Goal: Contribute content

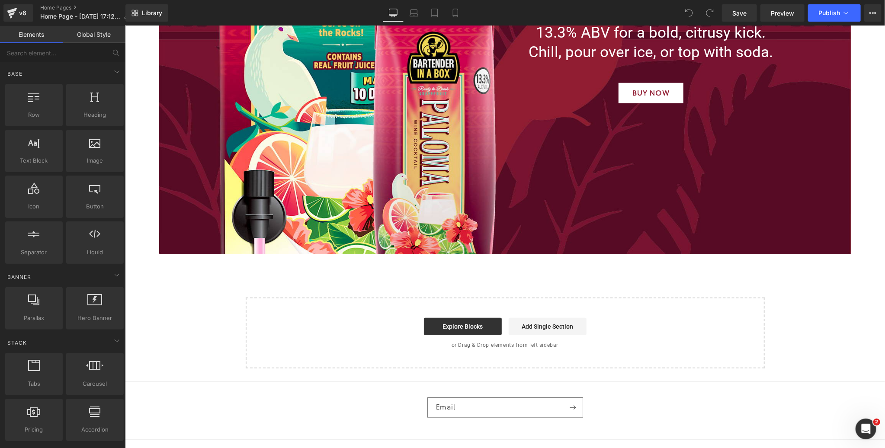
scroll to position [2571, 0]
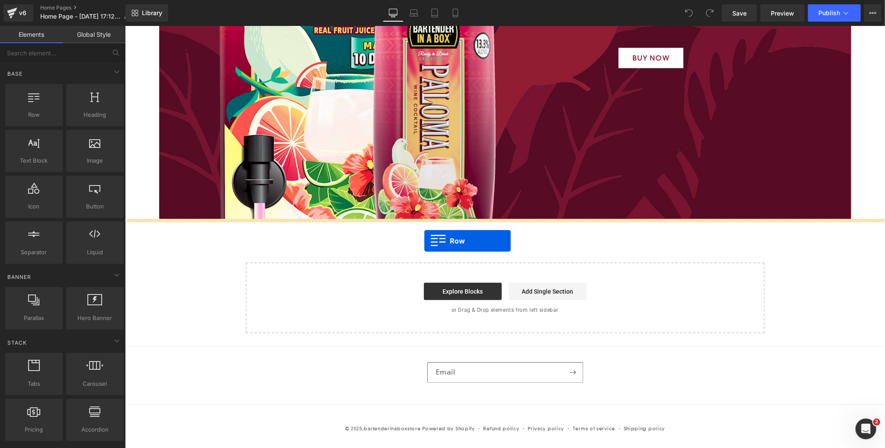
drag, startPoint x: 244, startPoint y: 165, endPoint x: 424, endPoint y: 241, distance: 194.8
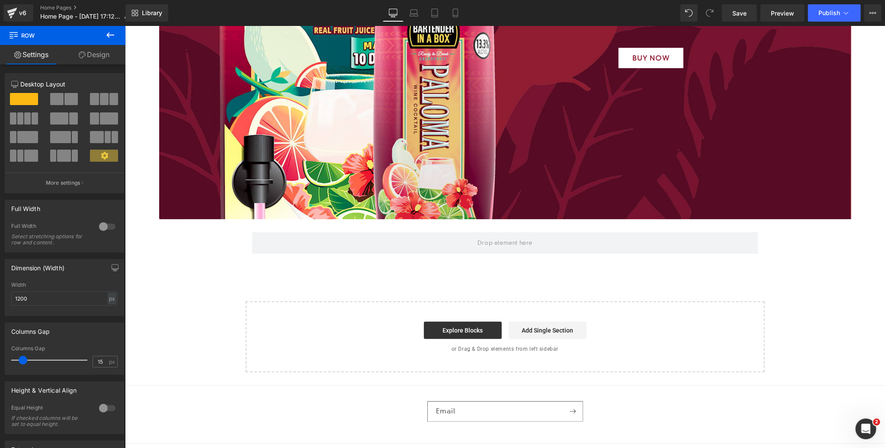
click at [111, 35] on icon at bounding box center [110, 35] width 10 height 10
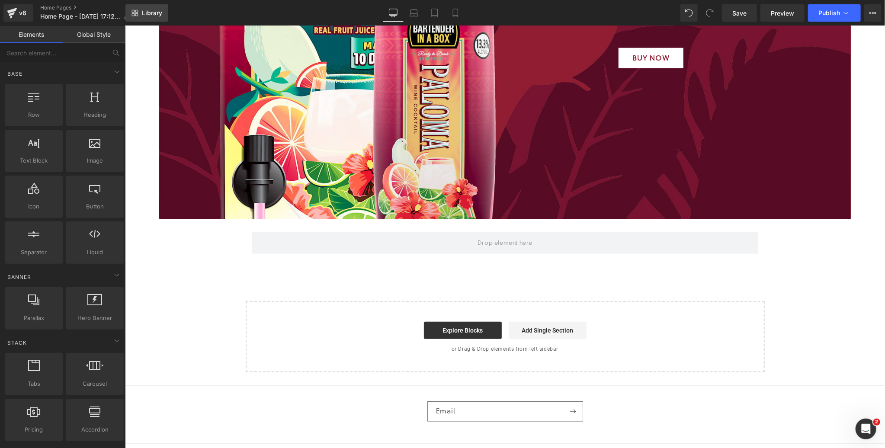
click at [148, 13] on span "Library" at bounding box center [152, 13] width 20 height 8
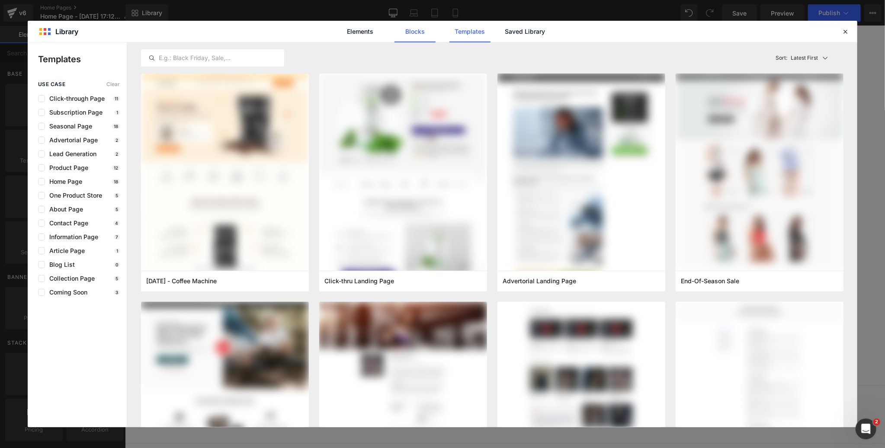
click at [504, 32] on link "Blocks" at bounding box center [524, 32] width 41 height 22
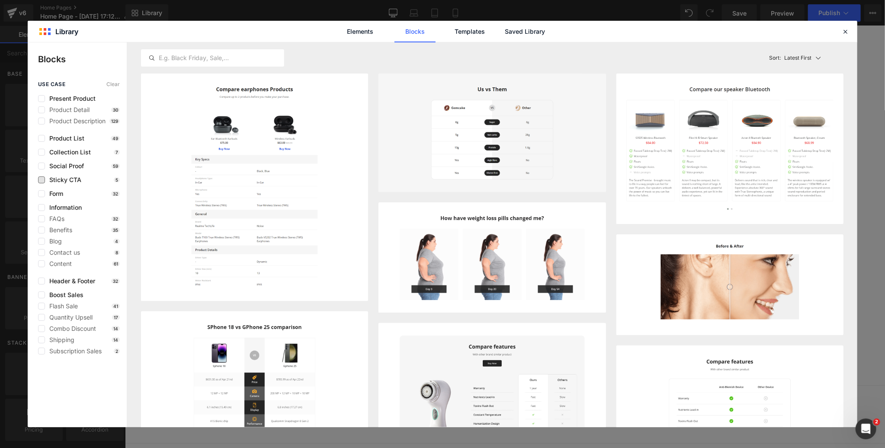
click at [70, 179] on span "Sticky CTA" at bounding box center [63, 179] width 36 height 7
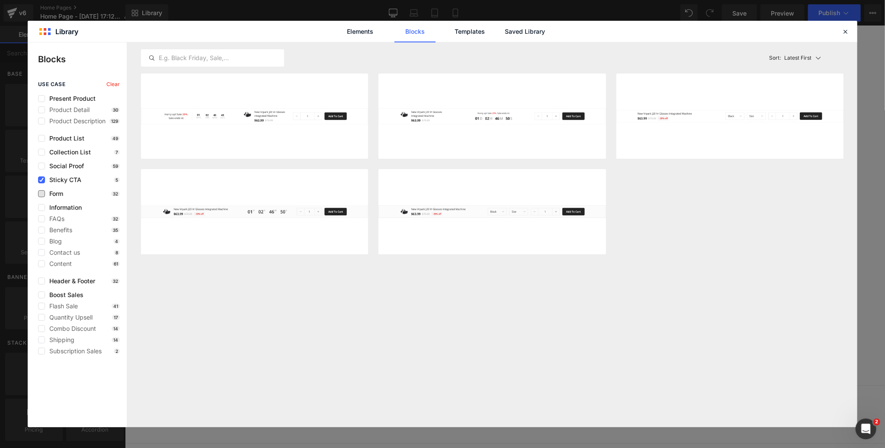
click at [57, 196] on span "Form" at bounding box center [54, 193] width 18 height 7
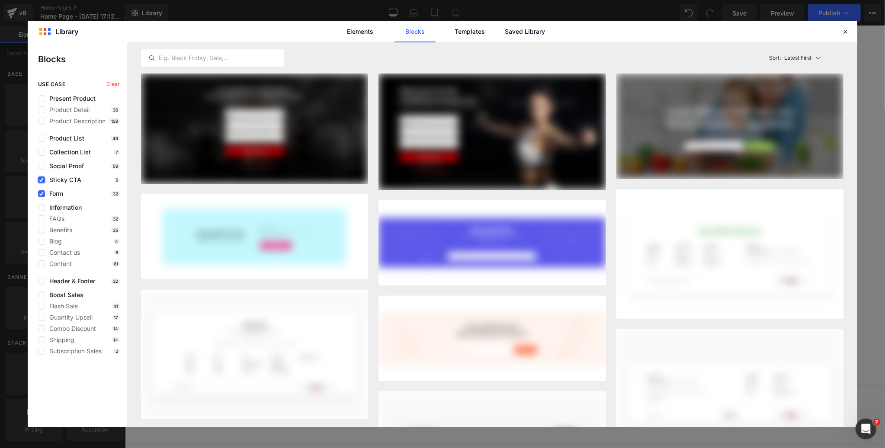
click at [42, 180] on icon at bounding box center [41, 180] width 4 height 0
click at [42, 180] on input "checkbox" at bounding box center [42, 180] width 0 height 0
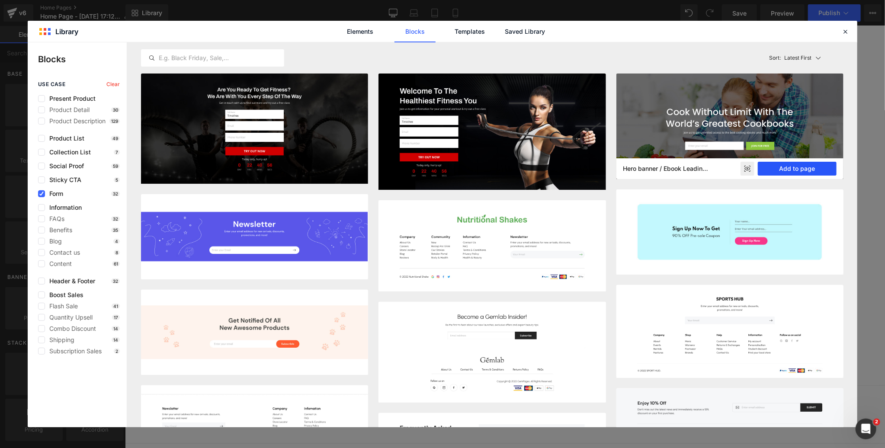
click at [797, 169] on button "Add to page" at bounding box center [797, 169] width 79 height 14
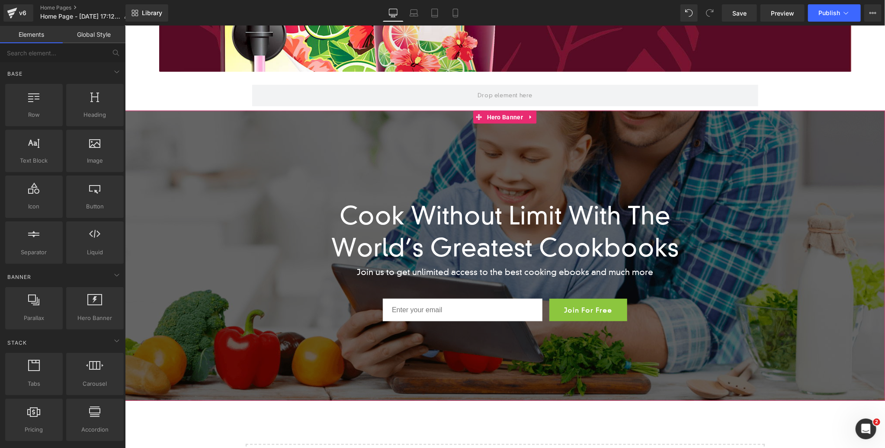
scroll to position [2758, 0]
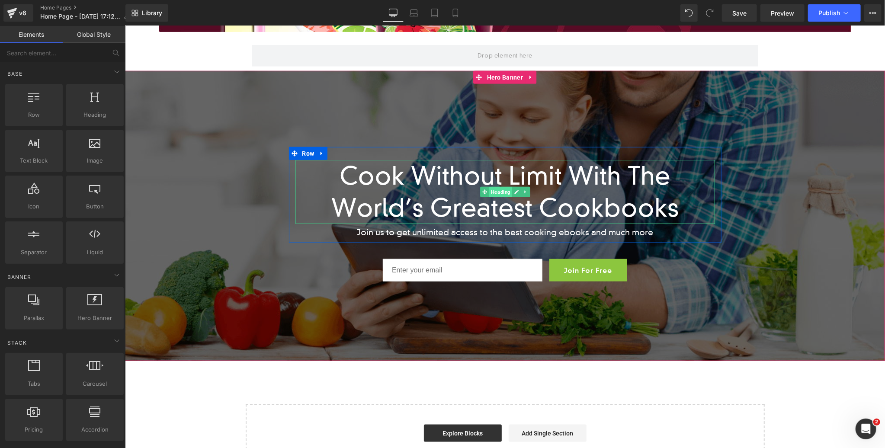
click at [499, 192] on span "Heading" at bounding box center [500, 191] width 23 height 10
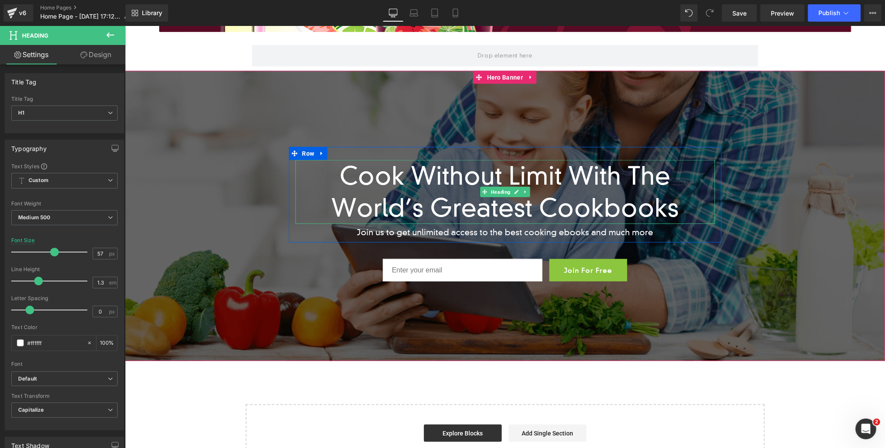
click at [610, 207] on h1 "Cook Without Limit With The World’s Greatest Cookbooks" at bounding box center [505, 192] width 420 height 64
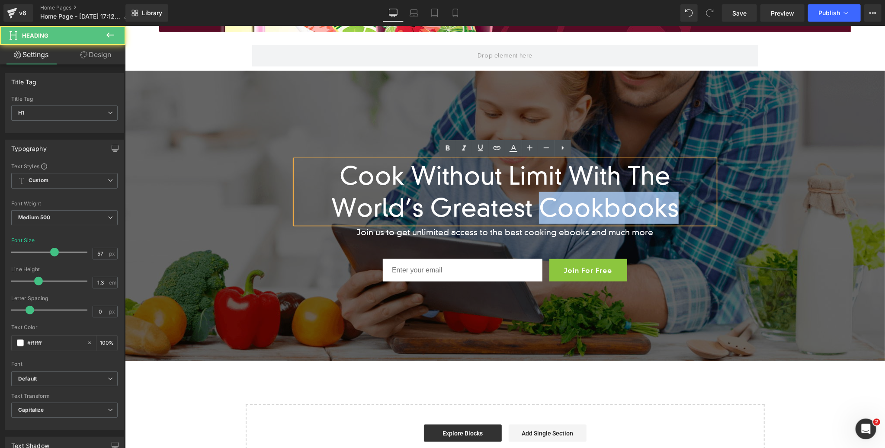
click at [610, 207] on h1 "Cook Without Limit With The World’s Greatest Cookbooks" at bounding box center [505, 192] width 420 height 64
click at [625, 208] on h1 "Cook Without Limit With The World’s Greatest Cookbooks" at bounding box center [505, 192] width 420 height 64
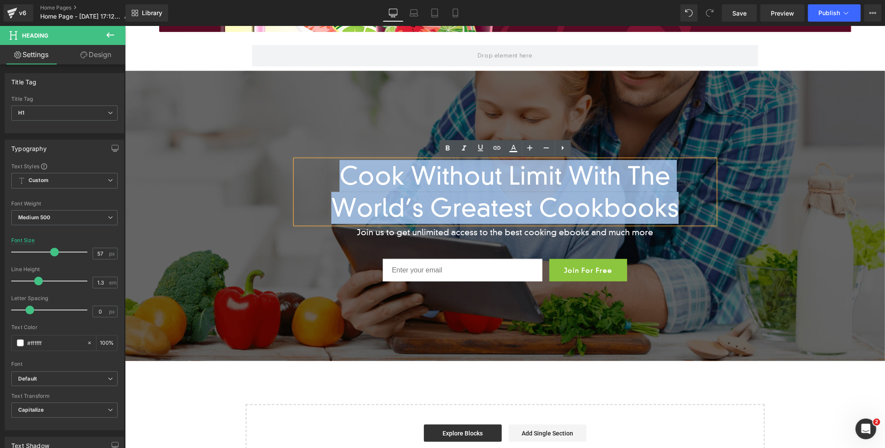
drag, startPoint x: 625, startPoint y: 208, endPoint x: 284, endPoint y: 172, distance: 343.2
click at [284, 172] on span "Cook Without Limit With The World’s Greatest Cookbooks Heading Join us to get u…" at bounding box center [505, 216] width 760 height 139
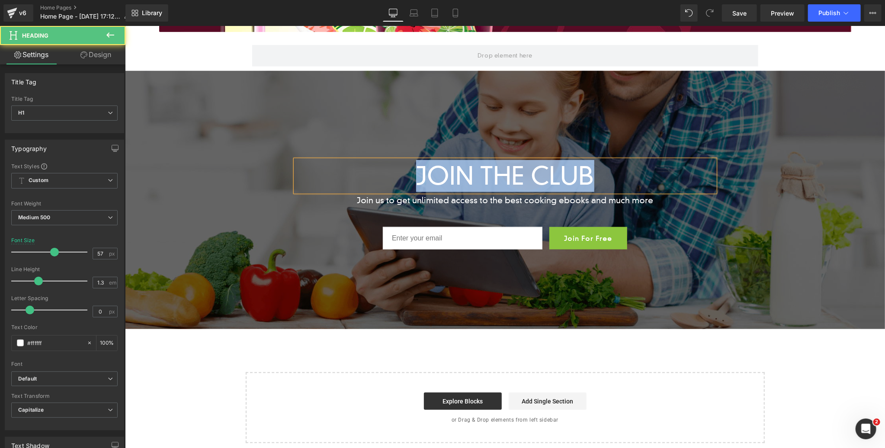
drag, startPoint x: 609, startPoint y: 172, endPoint x: 332, endPoint y: 170, distance: 276.4
click at [399, 169] on h1 "JOIN THE CLUB" at bounding box center [505, 176] width 420 height 32
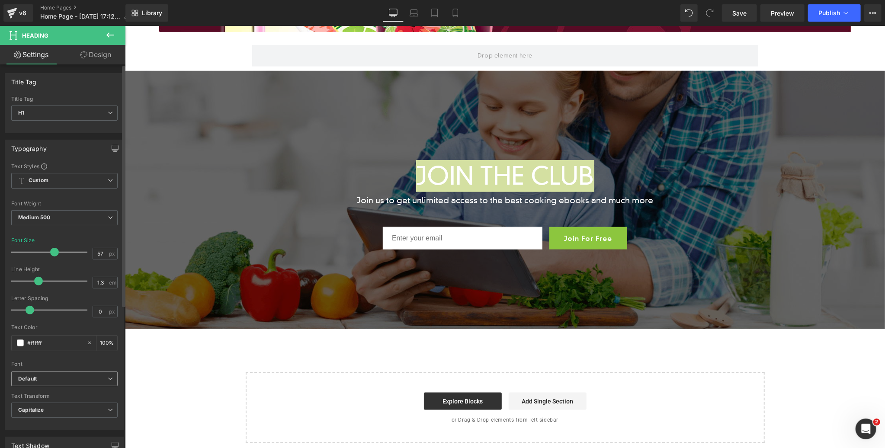
click at [45, 379] on b "Default" at bounding box center [63, 378] width 90 height 7
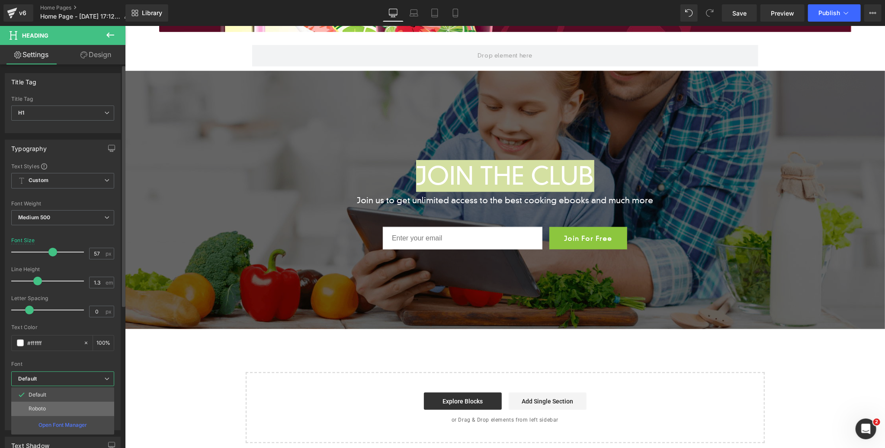
click at [35, 407] on p "Roboto" at bounding box center [37, 409] width 17 height 6
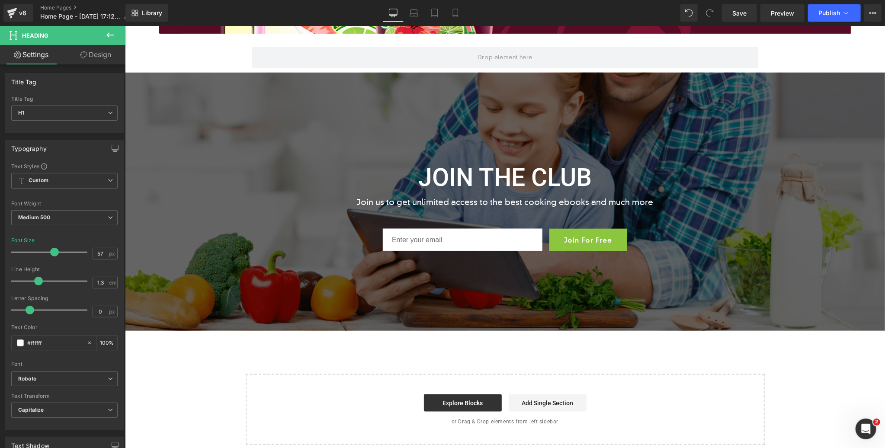
scroll to position [2761, 0]
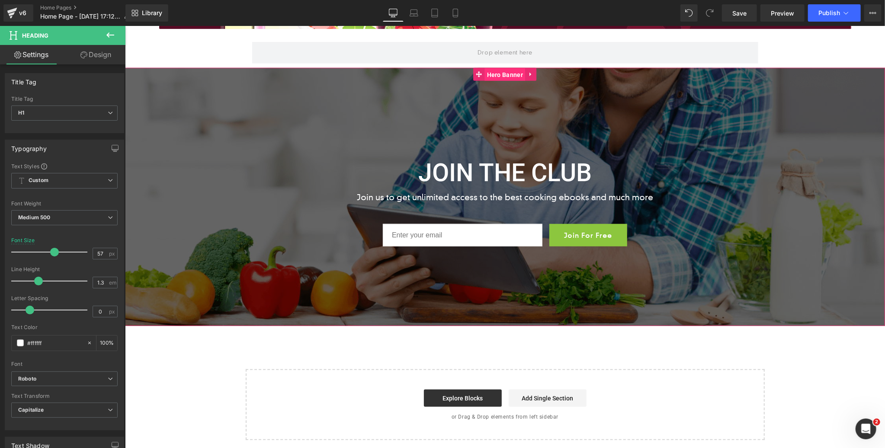
click at [500, 76] on span "Hero Banner" at bounding box center [505, 74] width 40 height 13
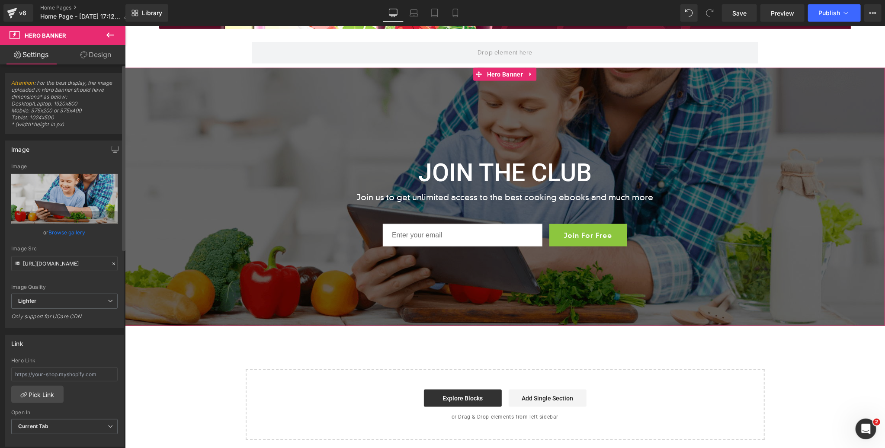
click at [68, 234] on link "Browse gallery" at bounding box center [67, 232] width 37 height 15
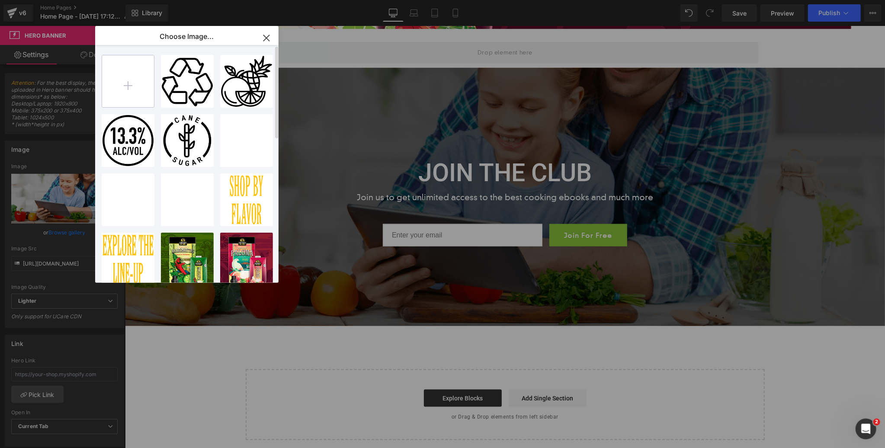
click at [126, 86] on input "file" at bounding box center [128, 81] width 52 height 52
type input "C:\fakepath\Join The Club.png"
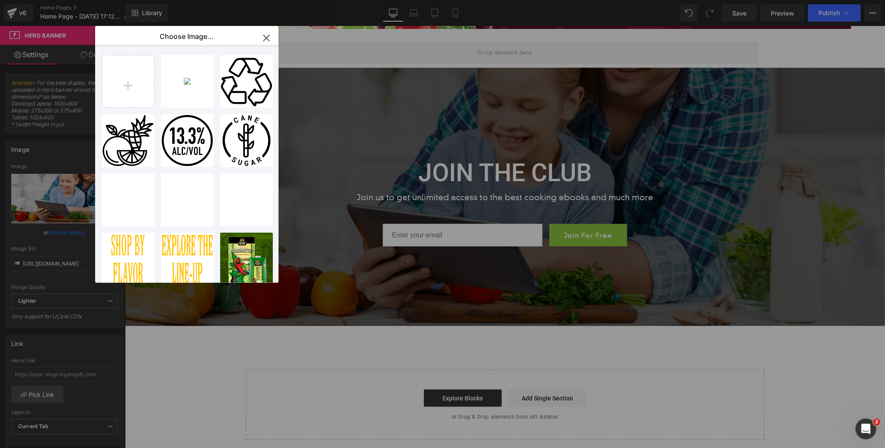
click at [265, 37] on icon "button" at bounding box center [266, 38] width 6 height 6
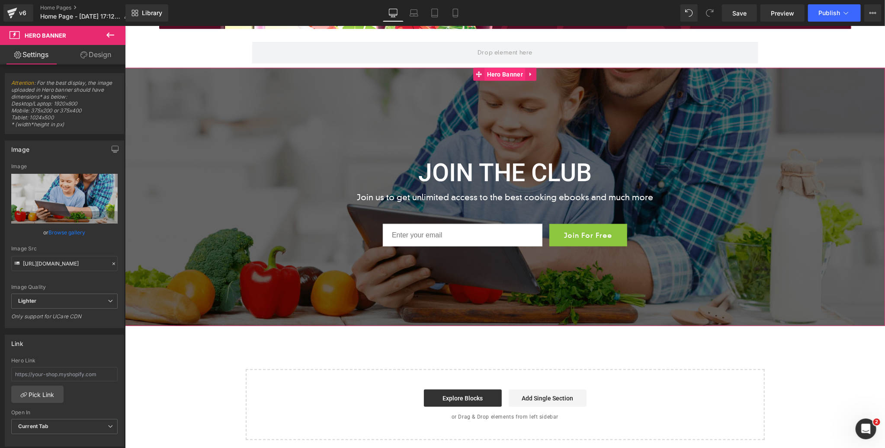
click at [504, 75] on span "Hero Banner" at bounding box center [505, 73] width 40 height 13
click at [70, 233] on link "Browse gallery" at bounding box center [67, 232] width 37 height 15
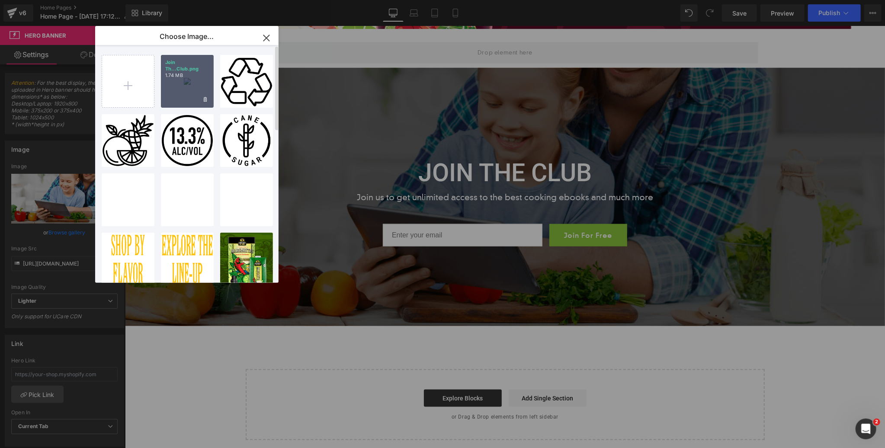
click at [189, 83] on div "Join Th...Club.png 1.74 MB" at bounding box center [187, 81] width 53 height 53
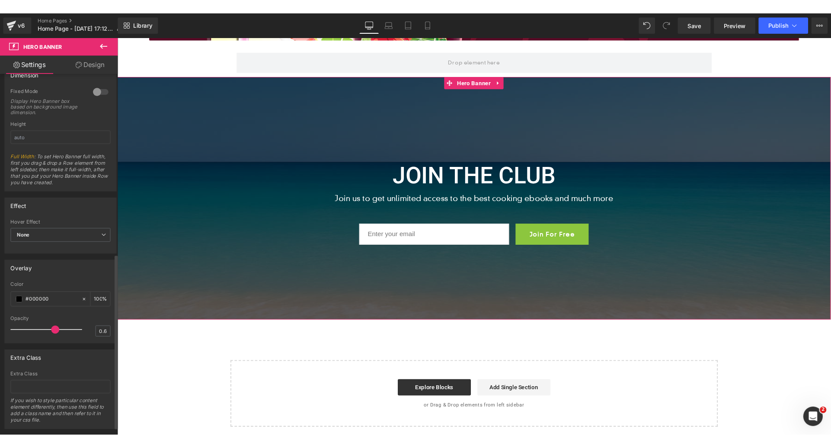
scroll to position [412, 0]
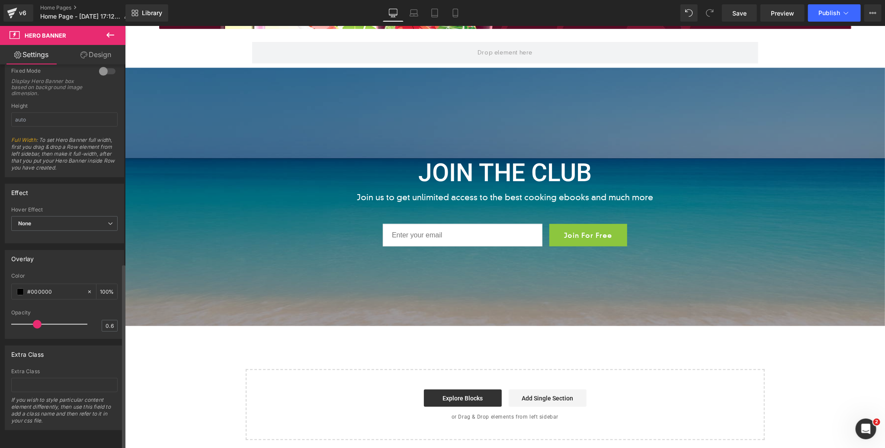
drag, startPoint x: 55, startPoint y: 320, endPoint x: 32, endPoint y: 319, distance: 22.1
click at [33, 320] on span at bounding box center [37, 324] width 9 height 9
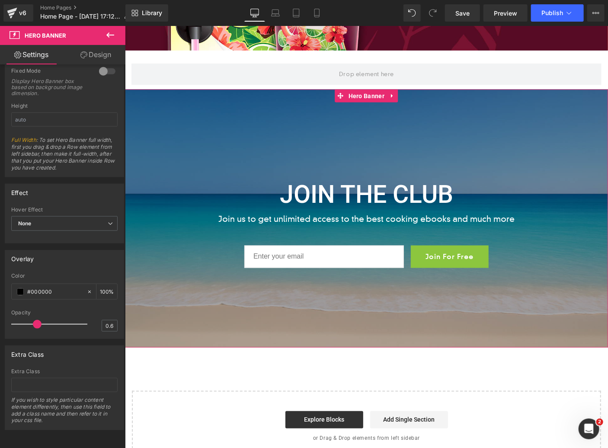
scroll to position [2061, 0]
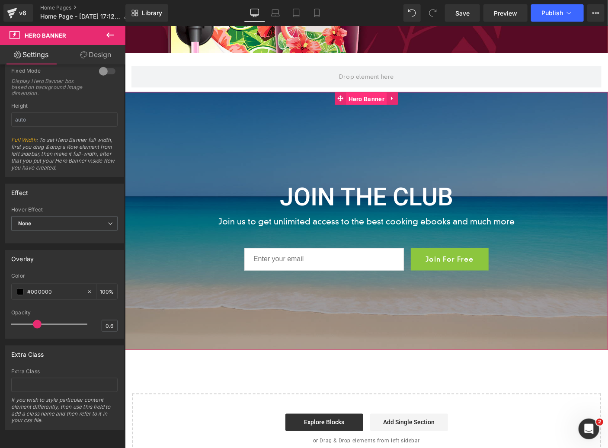
click at [366, 99] on span "Hero Banner" at bounding box center [366, 98] width 40 height 13
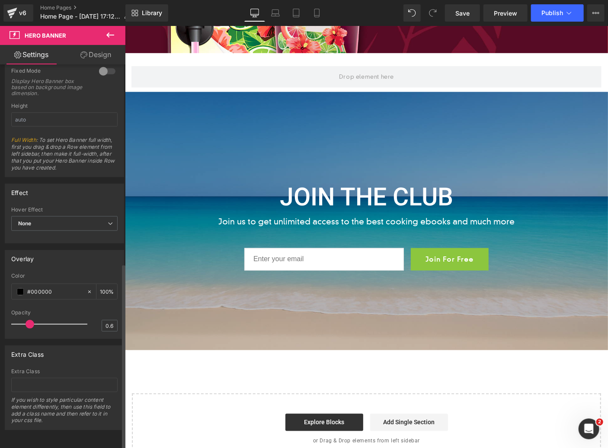
drag, startPoint x: 34, startPoint y: 320, endPoint x: 27, endPoint y: 321, distance: 6.9
click at [28, 321] on span at bounding box center [30, 324] width 9 height 9
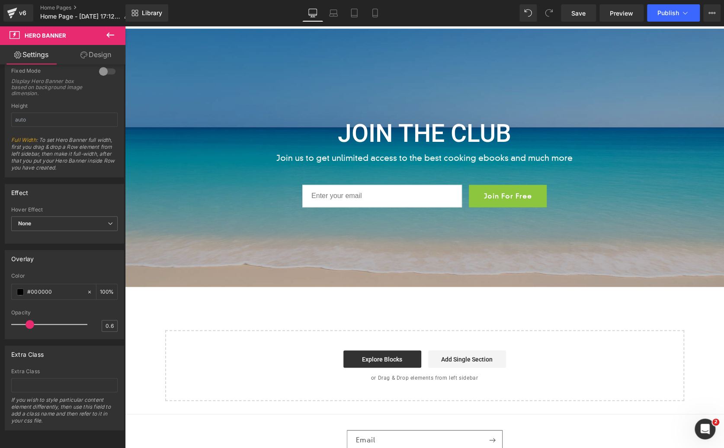
scroll to position [2544, 0]
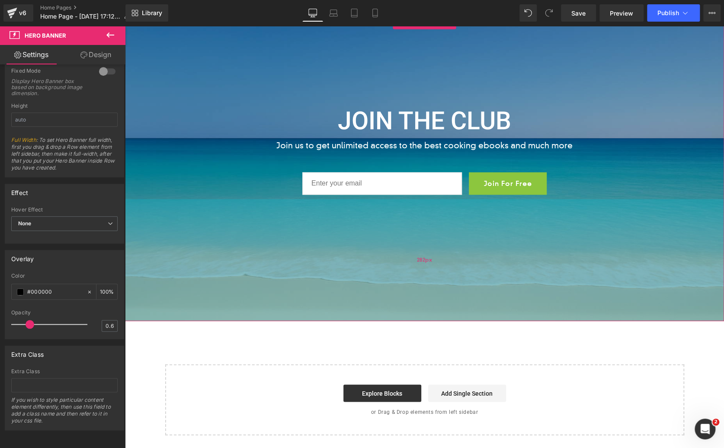
drag, startPoint x: 412, startPoint y: 273, endPoint x: 405, endPoint y: 320, distance: 46.7
click at [405, 320] on div "282px" at bounding box center [424, 260] width 599 height 122
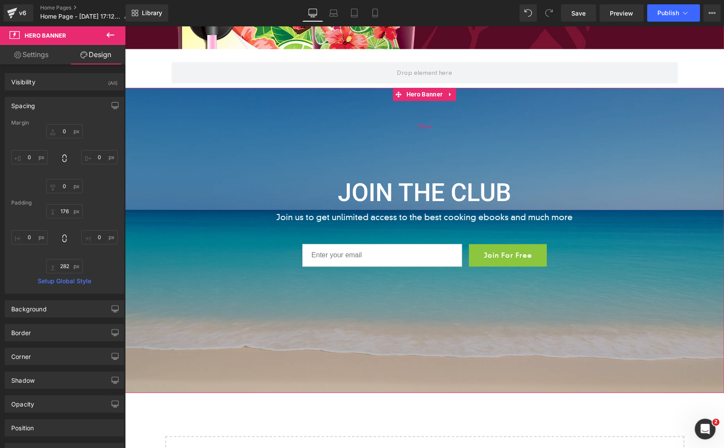
scroll to position [2478, 0]
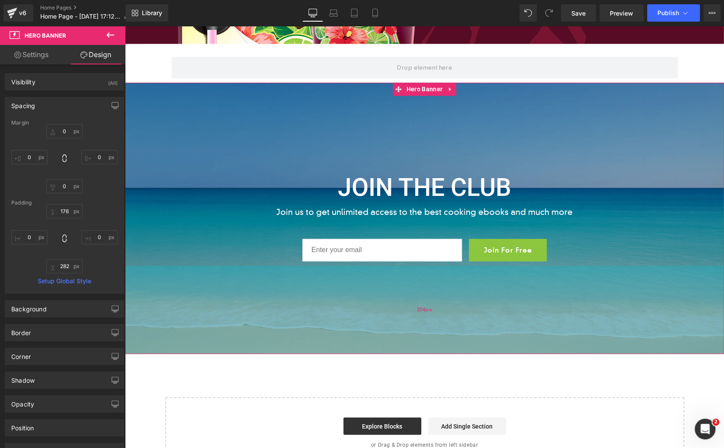
drag, startPoint x: 424, startPoint y: 385, endPoint x: 432, endPoint y: 351, distance: 34.6
click at [432, 351] on div "204px" at bounding box center [424, 310] width 599 height 88
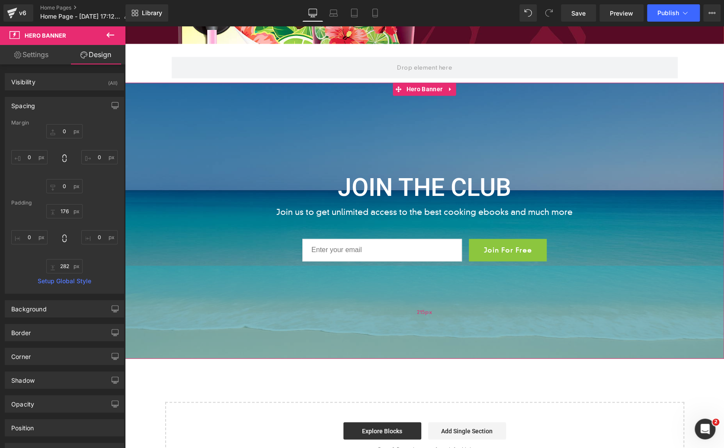
drag, startPoint x: 428, startPoint y: 351, endPoint x: 424, endPoint y: 356, distance: 6.1
click at [424, 356] on div "215px" at bounding box center [424, 312] width 599 height 93
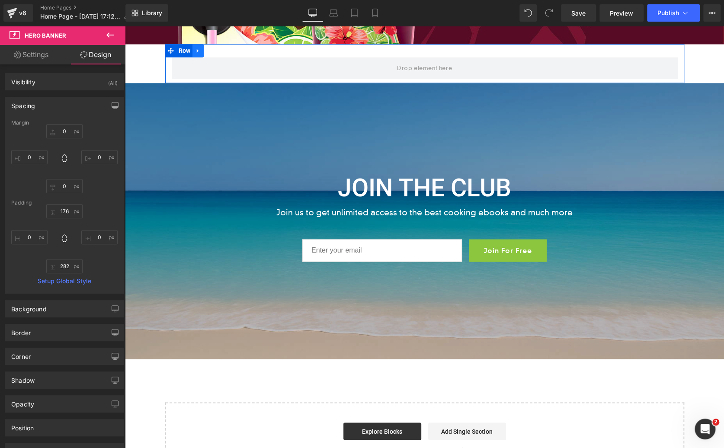
click at [200, 51] on icon at bounding box center [198, 50] width 6 height 6
click at [218, 49] on icon at bounding box center [221, 51] width 6 height 6
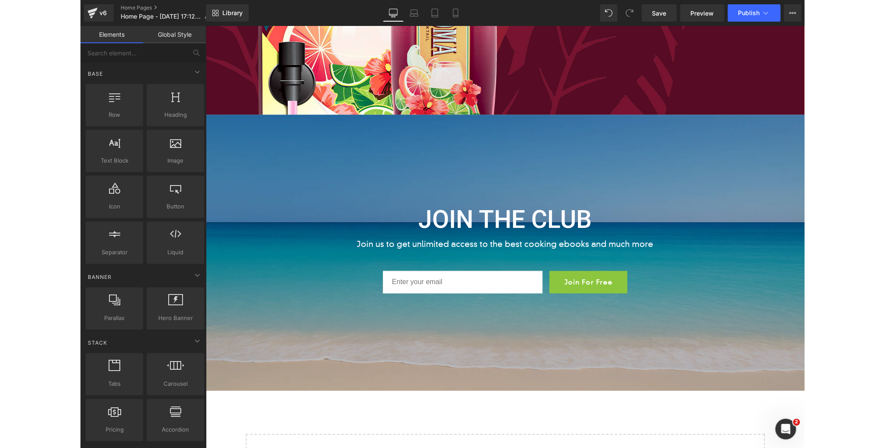
scroll to position [2452, 0]
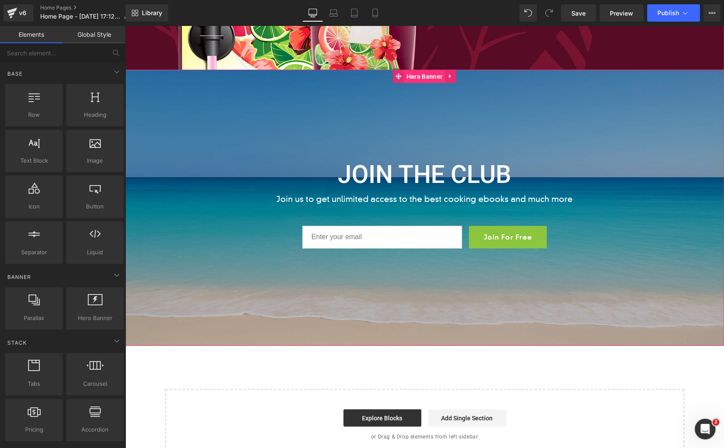
click at [417, 76] on span "Hero Banner" at bounding box center [424, 76] width 40 height 13
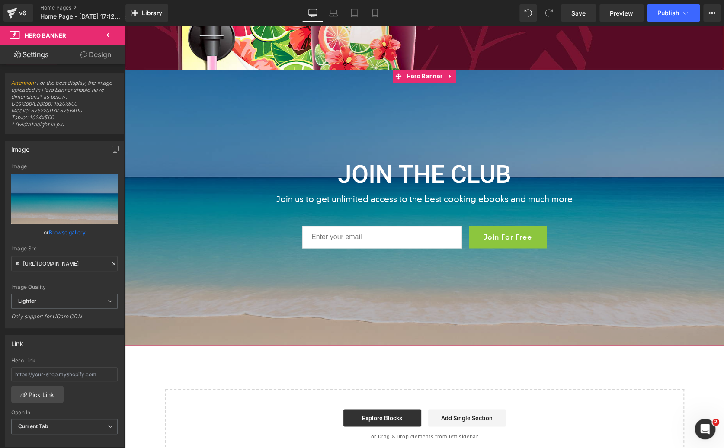
click at [90, 55] on link "Design" at bounding box center [95, 54] width 63 height 19
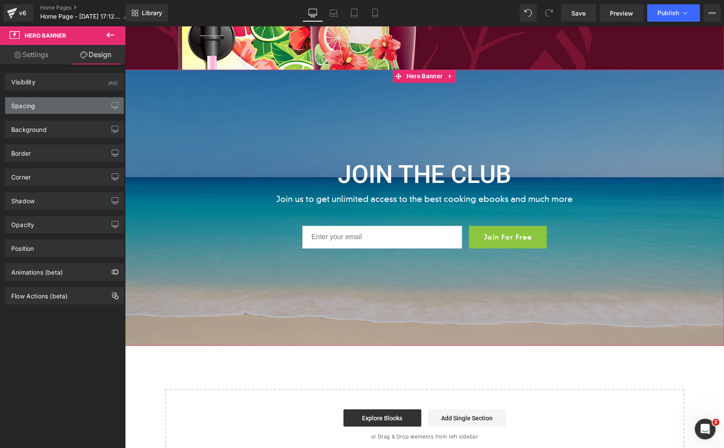
click at [40, 104] on div "Spacing" at bounding box center [64, 105] width 119 height 16
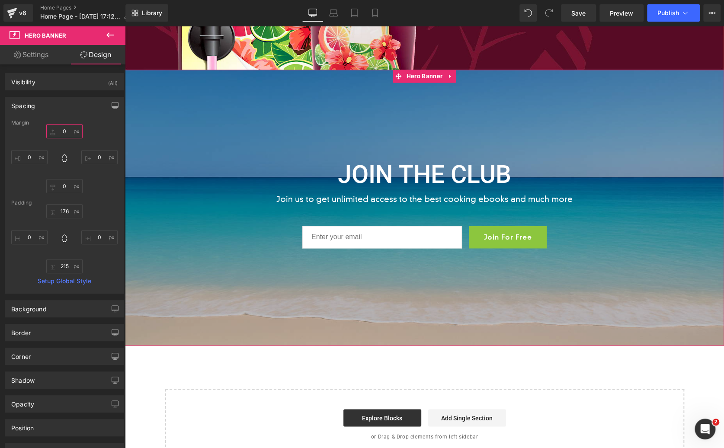
click at [64, 128] on input "0" at bounding box center [64, 131] width 36 height 14
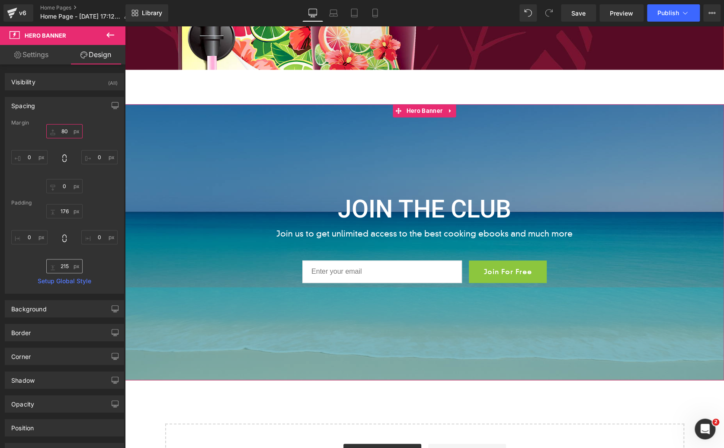
type input "80"
click at [63, 268] on input "215" at bounding box center [64, 266] width 36 height 14
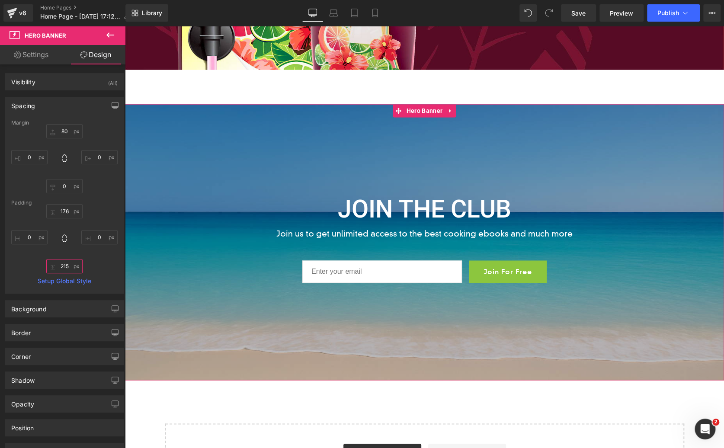
click at [63, 268] on input "215" at bounding box center [64, 266] width 36 height 14
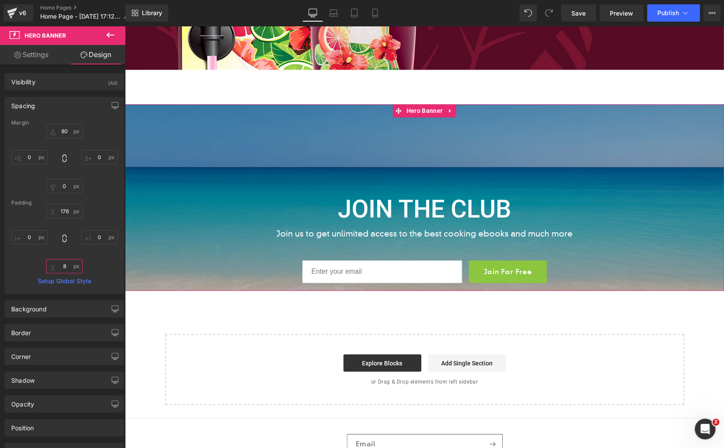
type input "215"
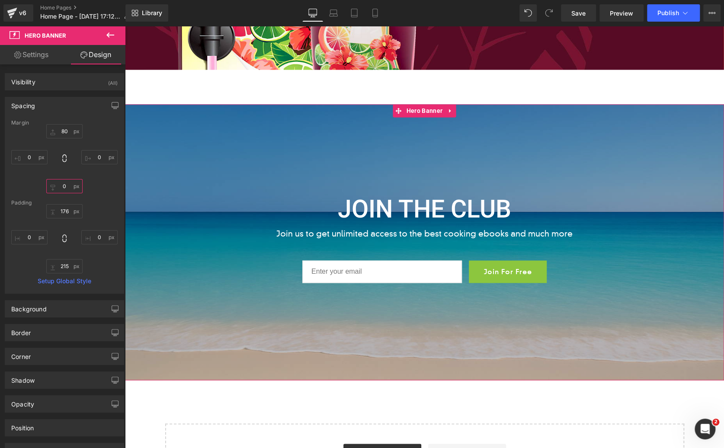
click at [63, 185] on input "0" at bounding box center [64, 186] width 36 height 14
type input "80"
click at [575, 13] on span "Save" at bounding box center [578, 13] width 14 height 9
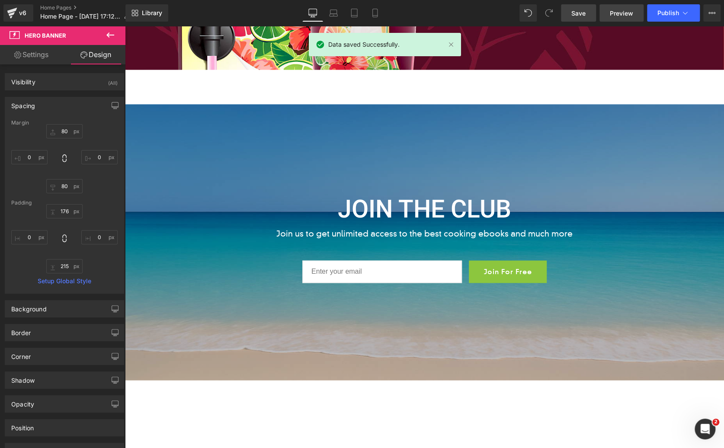
click at [618, 14] on span "Preview" at bounding box center [621, 13] width 23 height 9
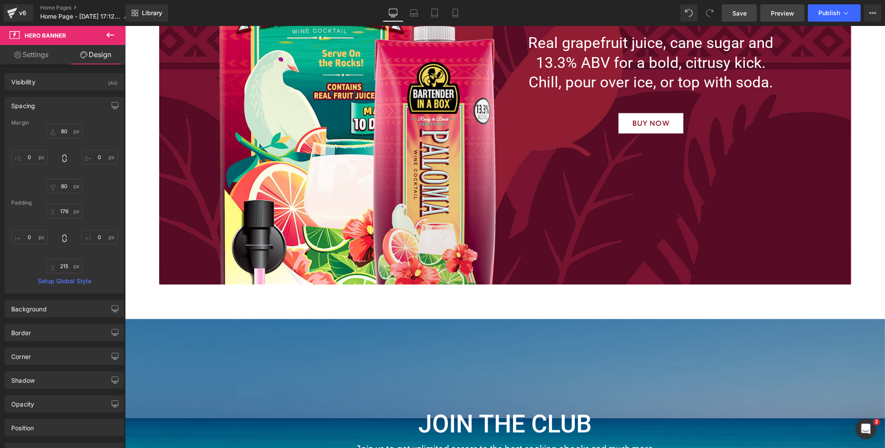
scroll to position [2659, 0]
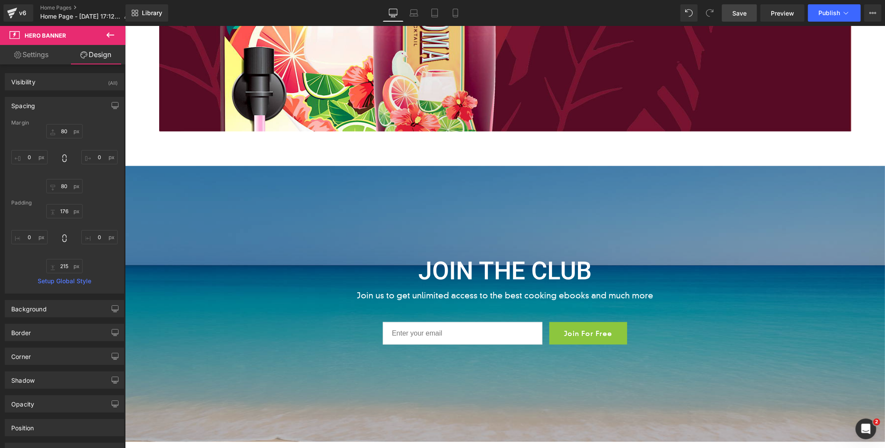
click at [153, 175] on div "JOIN THE CLUB Heading Join us to get unlimited access to the best cooking ebook…" at bounding box center [505, 304] width 760 height 276
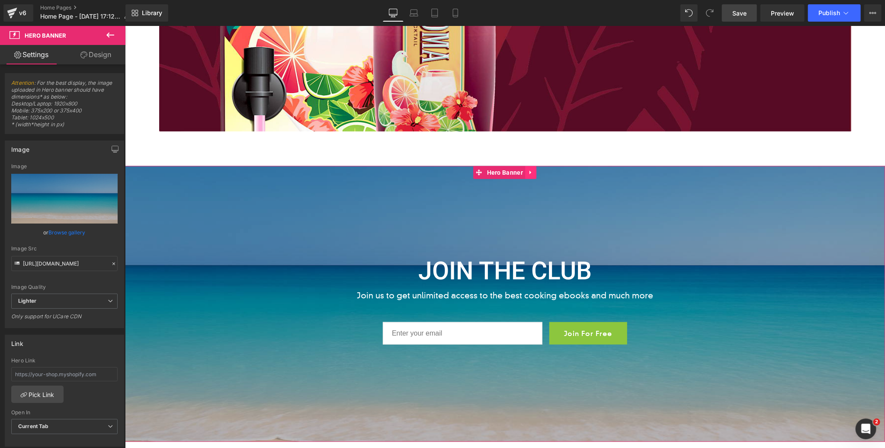
click at [530, 169] on icon at bounding box center [530, 172] width 6 height 6
click at [538, 171] on icon at bounding box center [536, 172] width 6 height 6
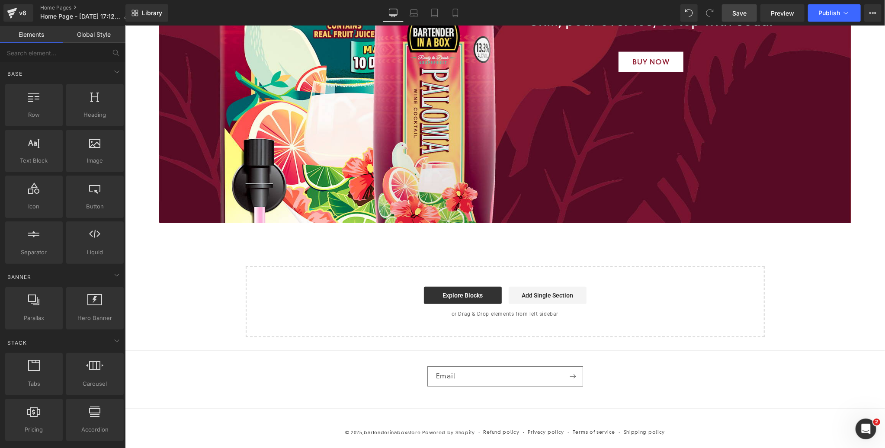
scroll to position [2566, 0]
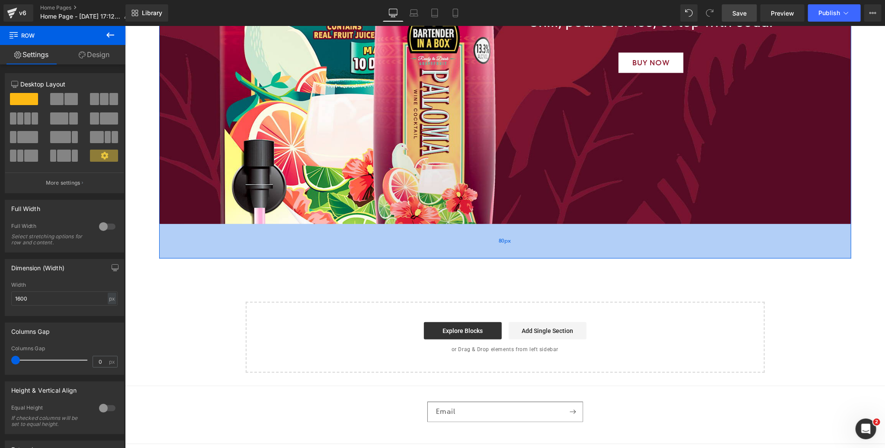
click at [492, 257] on div "80px" at bounding box center [505, 241] width 692 height 35
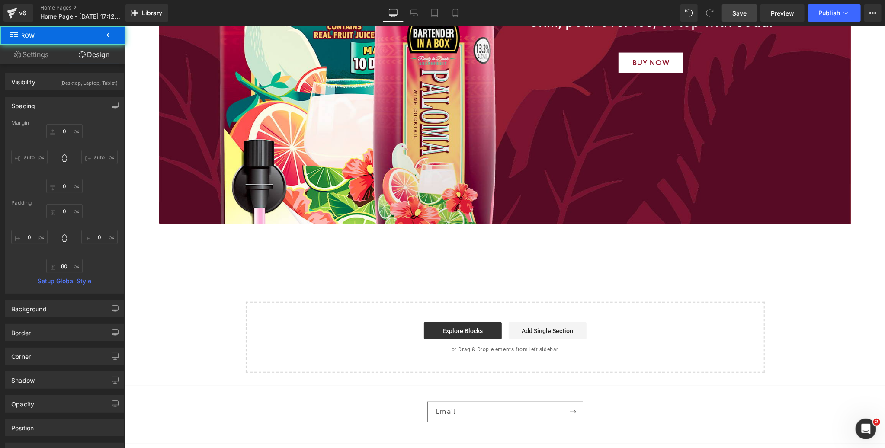
click at [744, 14] on span "Save" at bounding box center [739, 13] width 14 height 9
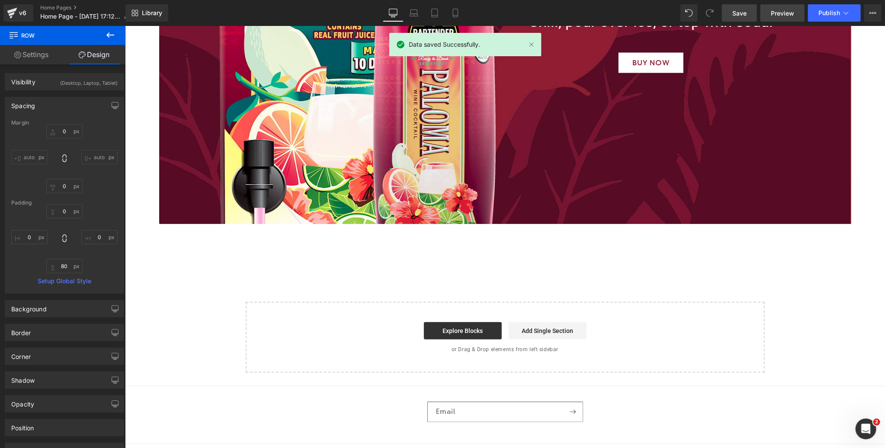
click at [777, 15] on span "Preview" at bounding box center [782, 13] width 23 height 9
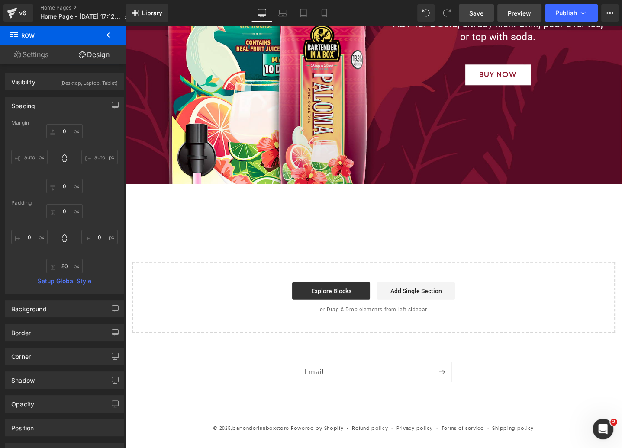
scroll to position [1971, 0]
